Goal: Information Seeking & Learning: Learn about a topic

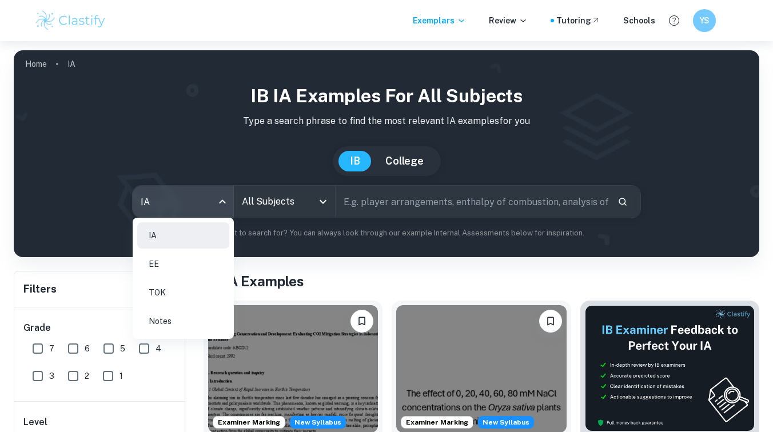
click at [187, 191] on body "Exemplars Review Tutoring Schools YS Home IA IB IA examples for all subjects Ty…" at bounding box center [386, 257] width 773 height 432
click at [174, 272] on li "EE" at bounding box center [183, 264] width 92 height 26
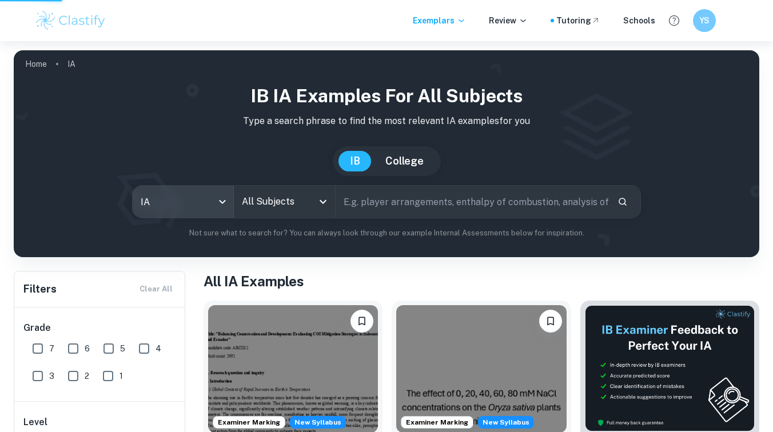
type input "ee"
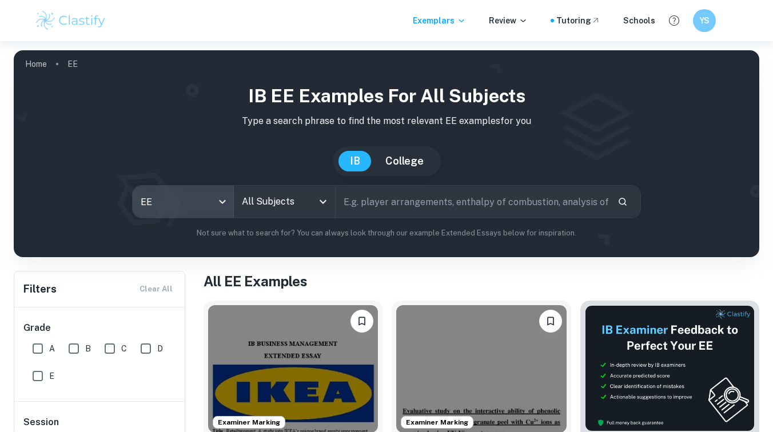
click at [361, 198] on input "text" at bounding box center [472, 202] width 273 height 32
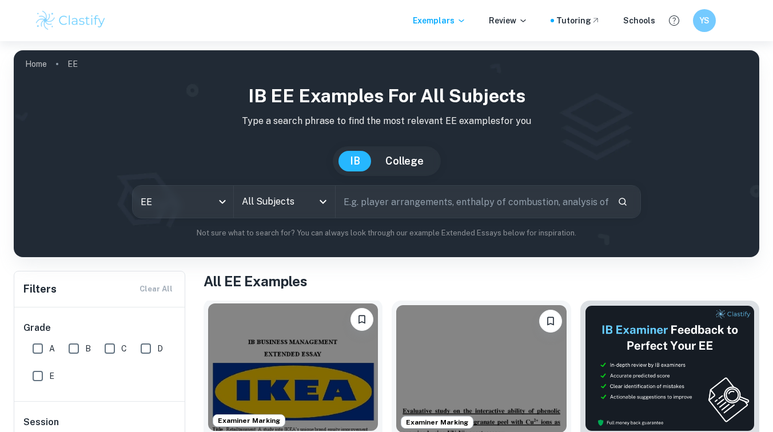
click at [234, 411] on img at bounding box center [293, 368] width 170 height 128
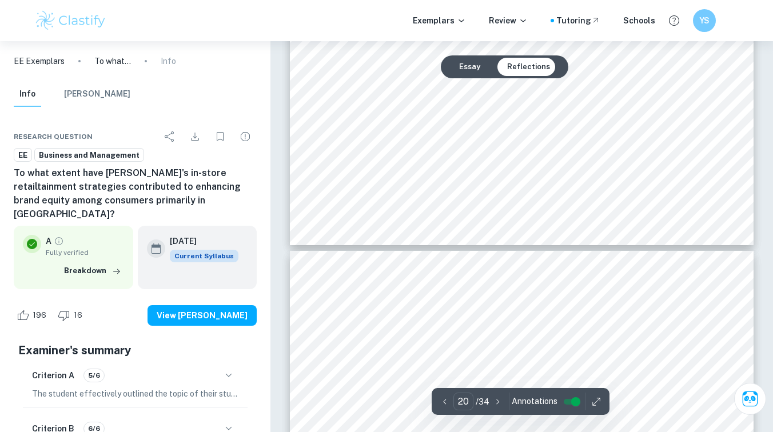
scroll to position [13016, 0]
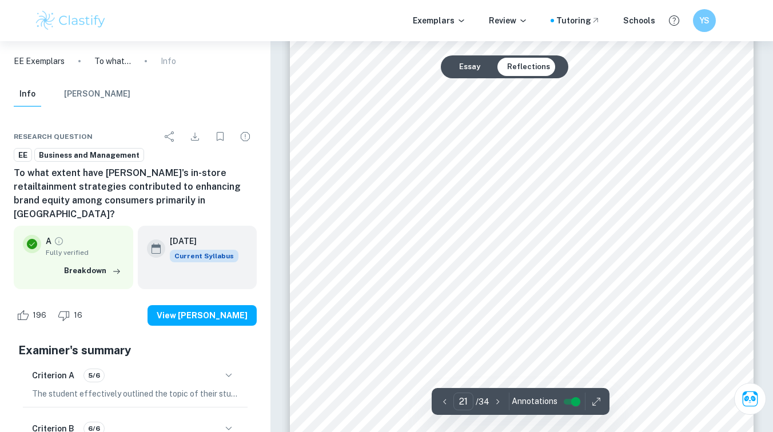
type input "22"
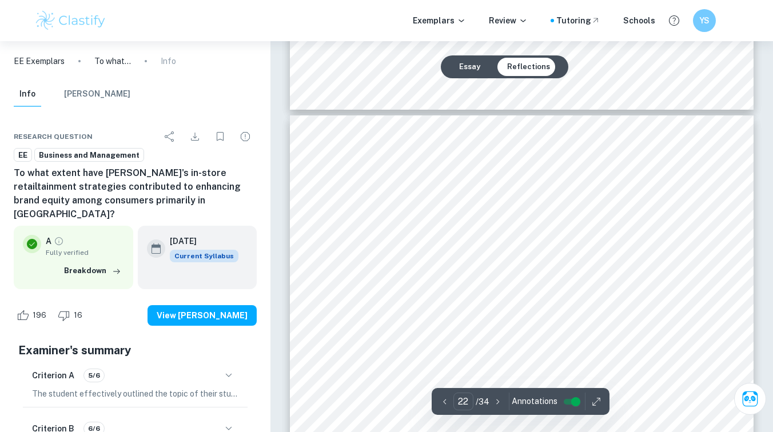
scroll to position [14112, 0]
